Goal: Entertainment & Leisure: Consume media (video, audio)

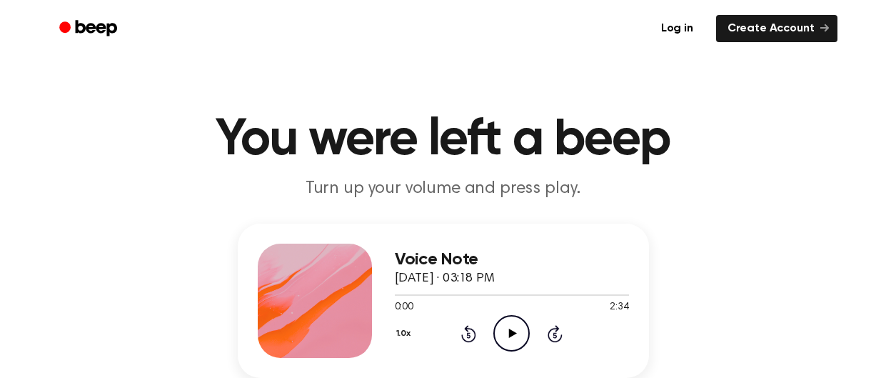
click at [509, 333] on icon at bounding box center [513, 332] width 8 height 9
click at [517, 343] on icon "Pause Audio" at bounding box center [511, 333] width 36 height 36
click at [517, 339] on icon "Play Audio" at bounding box center [511, 333] width 36 height 36
click at [401, 290] on div at bounding box center [512, 294] width 234 height 11
click at [508, 337] on icon "Pause Audio" at bounding box center [511, 333] width 36 height 36
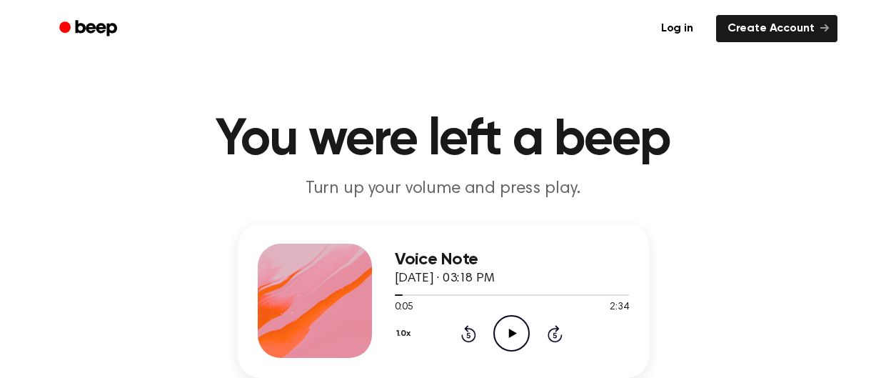
click at [508, 341] on icon "Play Audio" at bounding box center [511, 333] width 36 height 36
click at [506, 345] on icon "Pause Audio" at bounding box center [511, 333] width 36 height 36
click at [510, 339] on icon "Play Audio" at bounding box center [511, 333] width 36 height 36
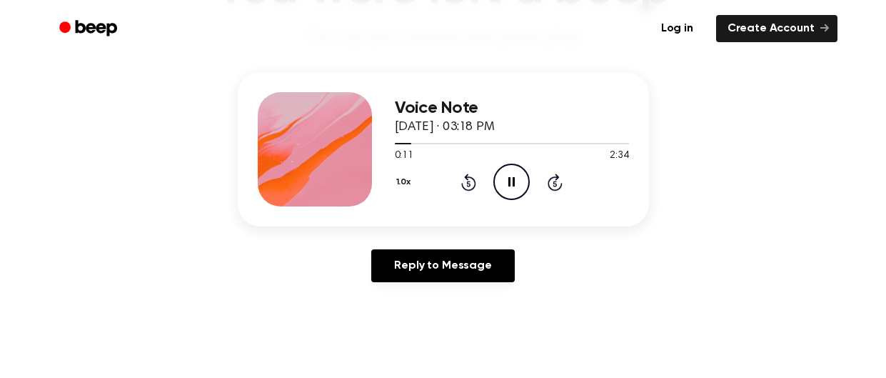
scroll to position [151, 0]
click at [503, 177] on icon "Pause Audio" at bounding box center [511, 182] width 36 height 36
click at [398, 144] on div at bounding box center [404, 144] width 19 height 1
click at [401, 144] on span at bounding box center [406, 144] width 11 height 11
click at [509, 176] on icon "Play Audio" at bounding box center [511, 182] width 36 height 36
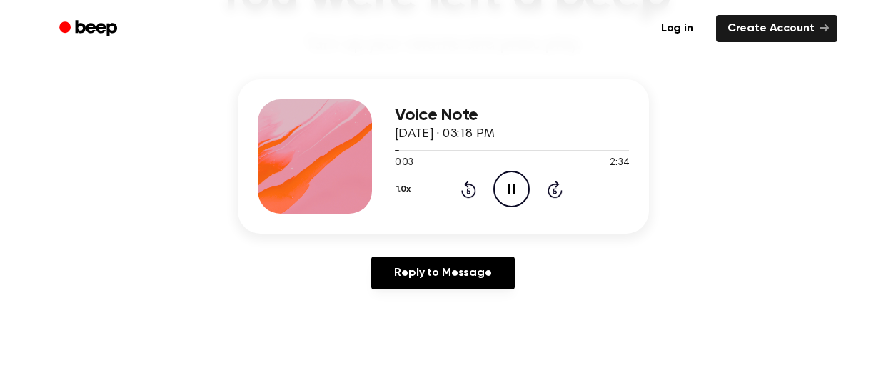
scroll to position [143, 0]
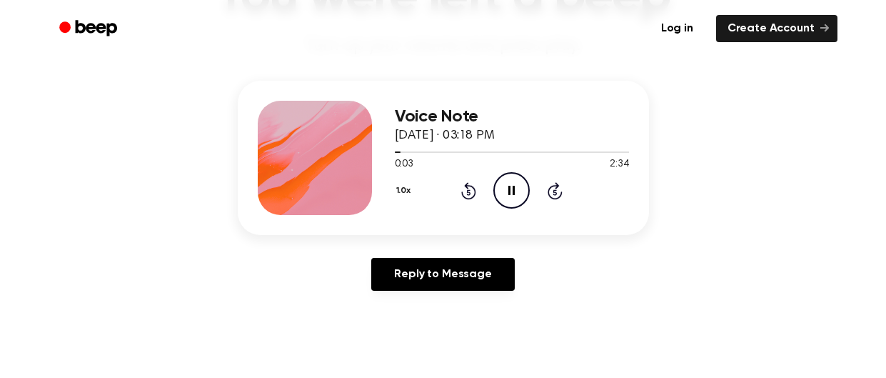
click at [563, 170] on div "0:03 2:34" at bounding box center [512, 164] width 234 height 15
click at [523, 185] on icon "Pause Audio" at bounding box center [511, 190] width 36 height 36
click at [483, 211] on div "Voice Note [DATE] · 03:18 PM 0:04 2:34 Your browser does not support the [objec…" at bounding box center [512, 158] width 234 height 114
click at [468, 192] on icon "Rewind 5 seconds" at bounding box center [469, 190] width 16 height 19
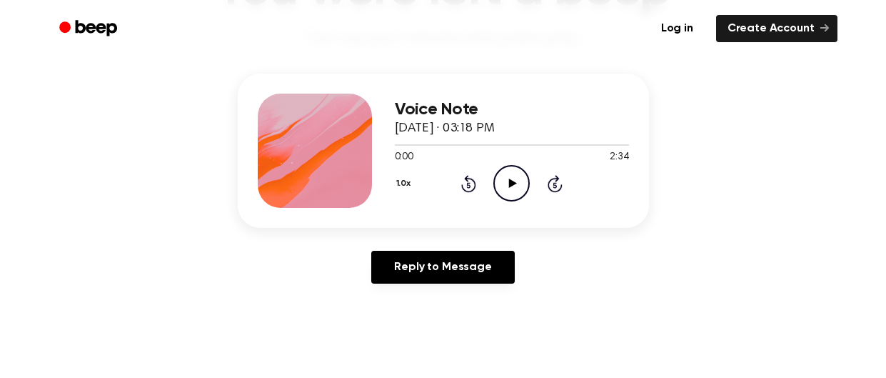
scroll to position [151, 0]
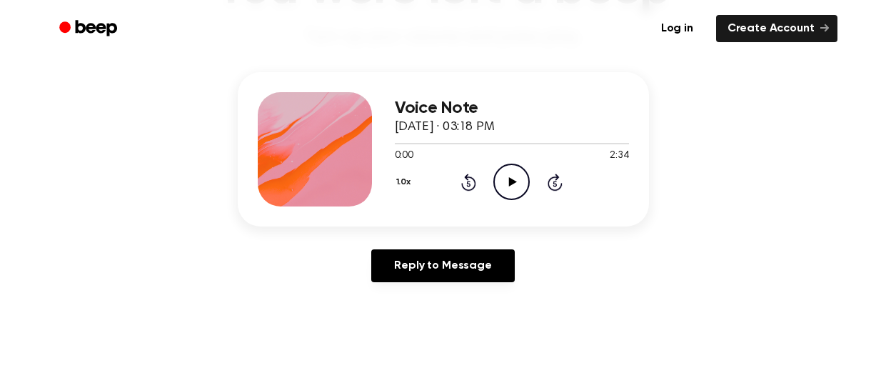
click at [501, 191] on icon "Play Audio" at bounding box center [511, 182] width 36 height 36
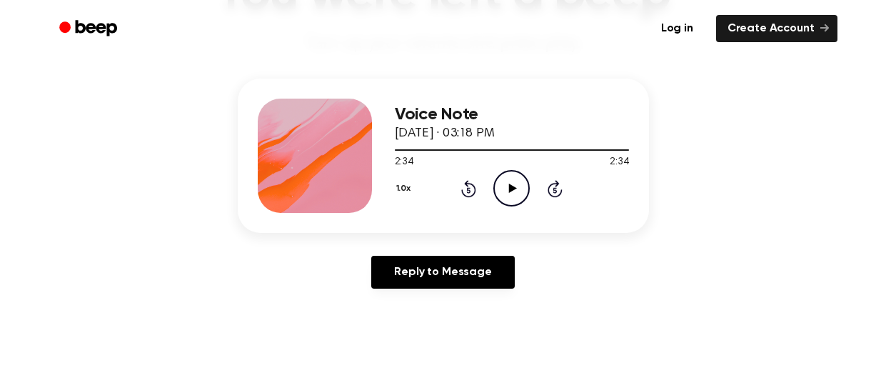
scroll to position [142, 0]
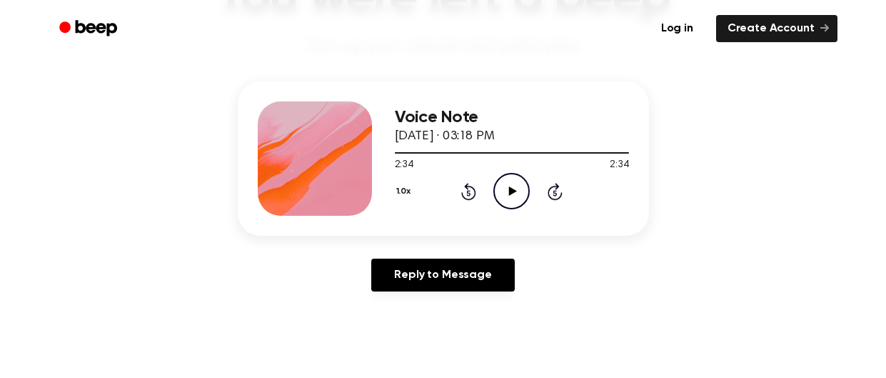
click at [474, 187] on icon at bounding box center [468, 191] width 15 height 17
click at [468, 192] on icon at bounding box center [469, 193] width 4 height 6
click at [468, 199] on icon at bounding box center [468, 191] width 15 height 17
click at [470, 198] on icon at bounding box center [468, 191] width 15 height 17
click at [468, 193] on icon "Rewind 5 seconds" at bounding box center [469, 191] width 16 height 19
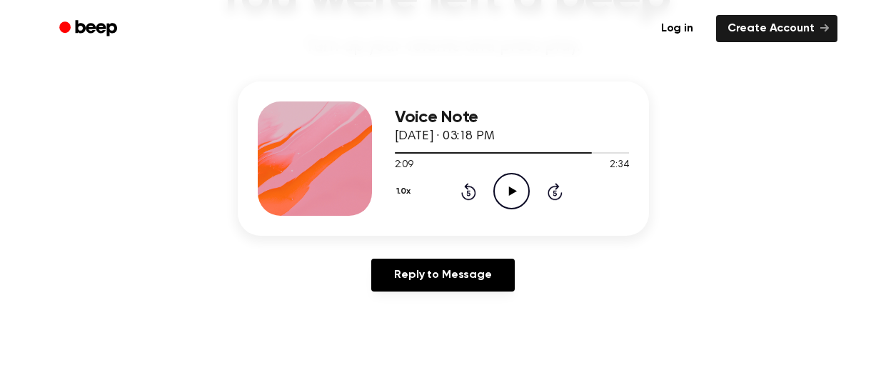
click at [468, 192] on icon "Rewind 5 seconds" at bounding box center [469, 191] width 16 height 19
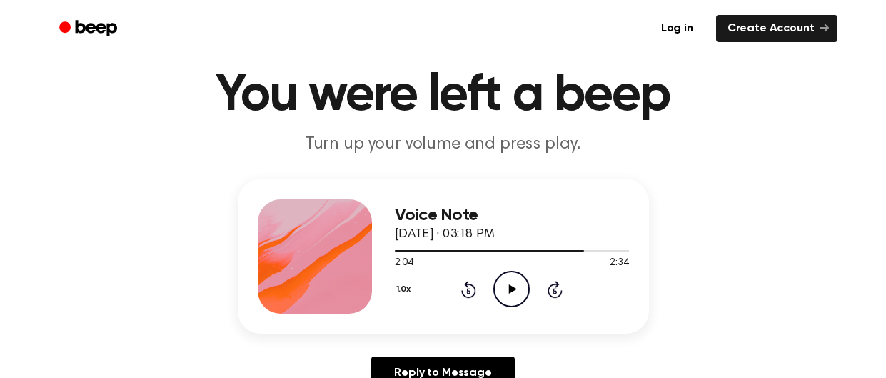
scroll to position [42, 0]
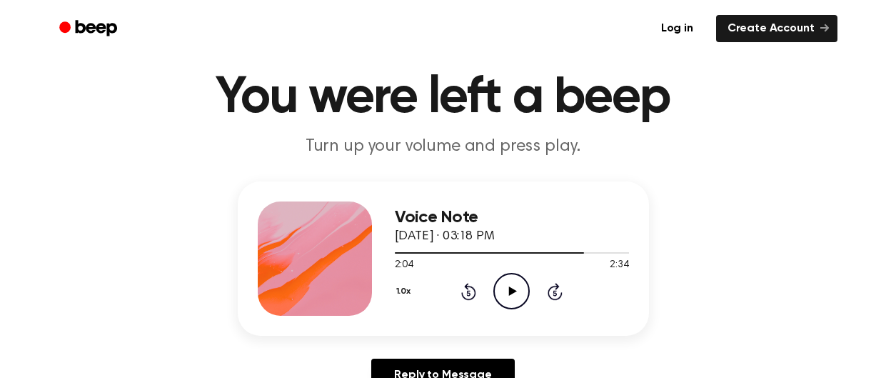
click at [474, 294] on icon at bounding box center [468, 291] width 15 height 17
click at [468, 293] on icon at bounding box center [469, 293] width 4 height 6
click at [471, 297] on icon at bounding box center [468, 291] width 15 height 17
click at [471, 300] on icon "Rewind 5 seconds" at bounding box center [469, 291] width 16 height 19
click at [475, 296] on icon "Rewind 5 seconds" at bounding box center [469, 291] width 16 height 19
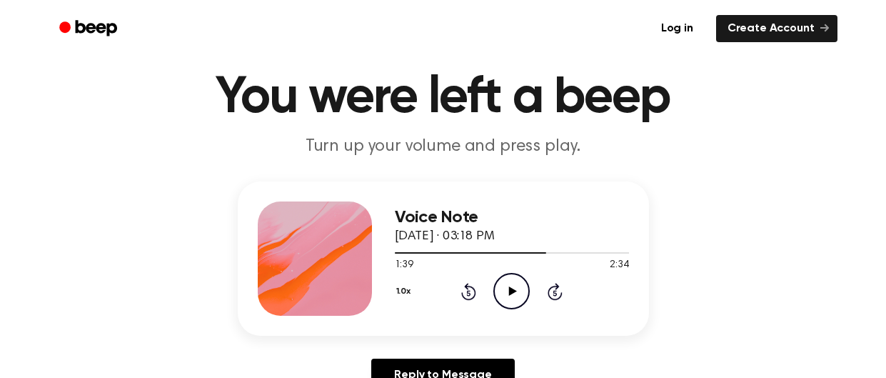
click at [485, 302] on div "1.0x Rewind 5 seconds Play Audio Skip 5 seconds" at bounding box center [512, 291] width 234 height 36
click at [474, 297] on icon at bounding box center [468, 291] width 15 height 17
click at [472, 298] on icon at bounding box center [468, 291] width 15 height 17
click at [468, 293] on icon "Rewind 5 seconds" at bounding box center [469, 291] width 16 height 19
click at [470, 297] on icon "Rewind 5 seconds" at bounding box center [469, 291] width 16 height 19
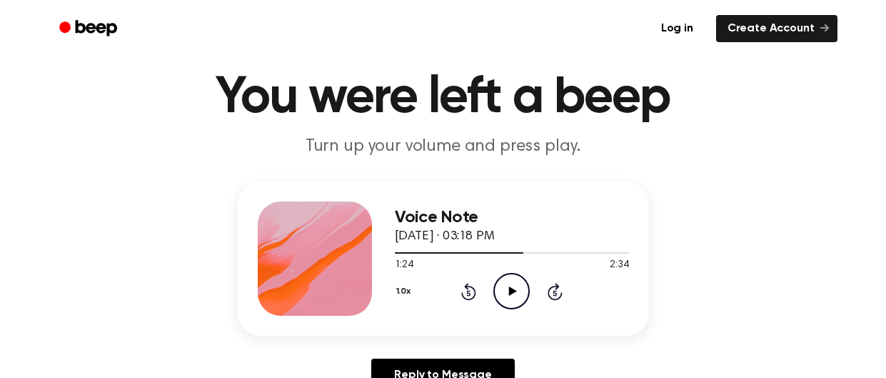
click at [468, 293] on icon "Rewind 5 seconds" at bounding box center [469, 291] width 16 height 19
click at [466, 314] on div "Voice Note [DATE] · 03:18 PM 1:09 2:34 Your browser does not support the [objec…" at bounding box center [512, 258] width 234 height 114
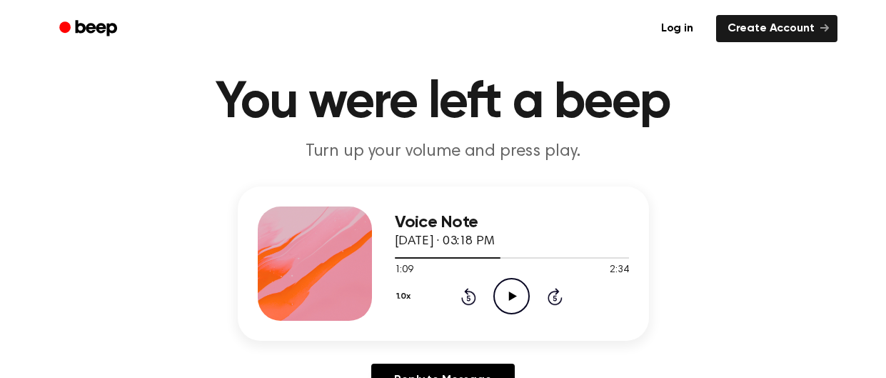
scroll to position [36, 0]
click at [468, 303] on icon at bounding box center [468, 297] width 15 height 17
click at [467, 303] on icon at bounding box center [468, 297] width 15 height 17
click at [468, 298] on icon "Rewind 5 seconds" at bounding box center [469, 297] width 16 height 19
click at [468, 295] on icon at bounding box center [468, 297] width 15 height 17
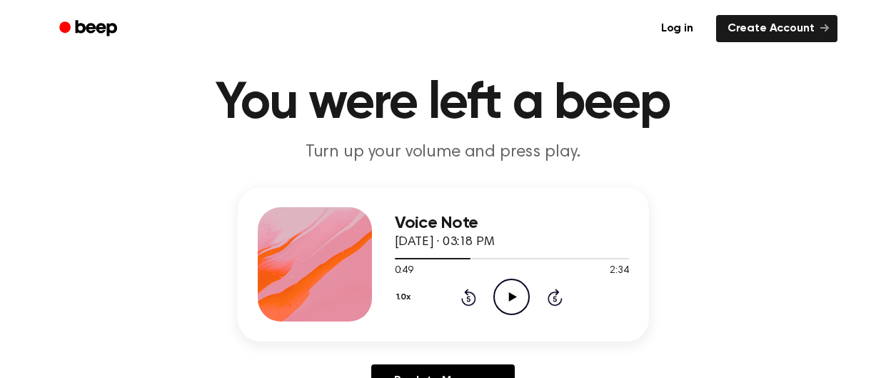
click at [468, 292] on icon at bounding box center [468, 297] width 15 height 17
click at [467, 299] on icon "Rewind 5 seconds" at bounding box center [469, 297] width 16 height 19
click at [466, 291] on icon at bounding box center [468, 297] width 15 height 17
click at [472, 291] on icon at bounding box center [468, 297] width 15 height 17
click at [475, 297] on icon at bounding box center [468, 297] width 15 height 17
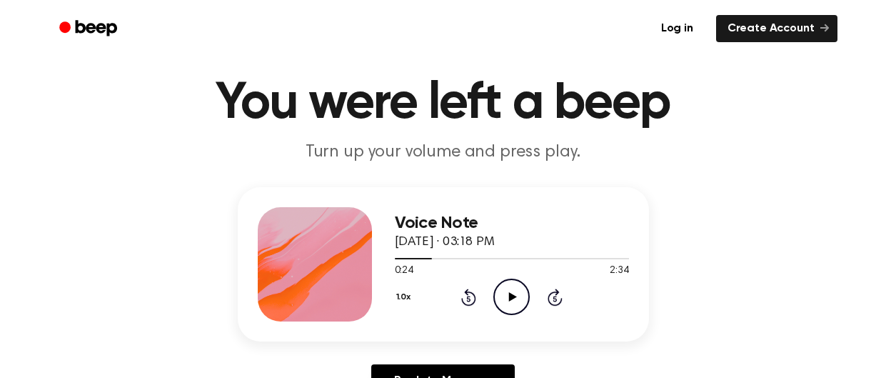
click at [475, 295] on icon at bounding box center [468, 297] width 15 height 17
click at [471, 291] on icon at bounding box center [468, 297] width 15 height 17
click at [467, 300] on icon at bounding box center [469, 299] width 4 height 6
click at [467, 297] on icon at bounding box center [469, 299] width 4 height 6
click at [468, 298] on icon "Rewind 5 seconds" at bounding box center [469, 297] width 16 height 19
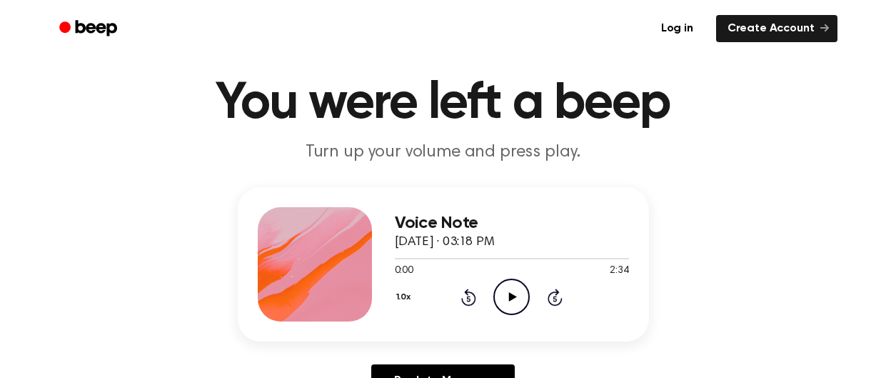
click at [468, 298] on icon "Rewind 5 seconds" at bounding box center [469, 297] width 16 height 19
